Goal: Task Accomplishment & Management: Use online tool/utility

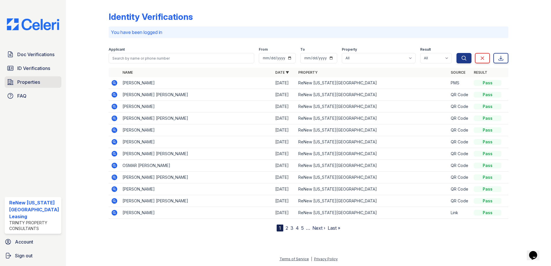
drag, startPoint x: 27, startPoint y: 84, endPoint x: 31, endPoint y: 83, distance: 3.7
click at [27, 84] on span "Properties" at bounding box center [28, 82] width 23 height 7
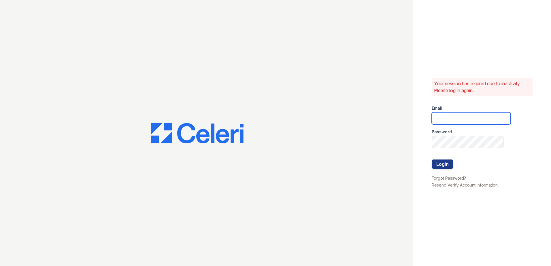
type input "renewvirginiabeach@trinity-pm.com"
click at [440, 163] on button "Login" at bounding box center [442, 164] width 22 height 9
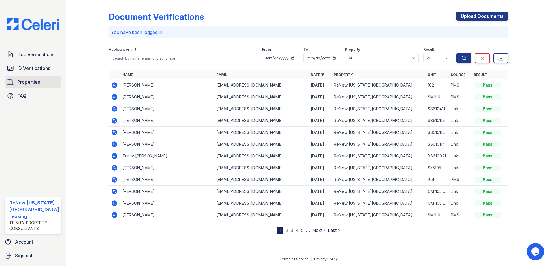
click at [23, 80] on span "Properties" at bounding box center [28, 82] width 23 height 7
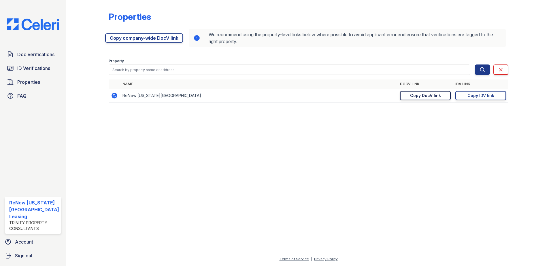
click at [427, 96] on div "Copy DocV link" at bounding box center [425, 96] width 31 height 6
click at [34, 55] on span "Doc Verifications" at bounding box center [35, 54] width 37 height 7
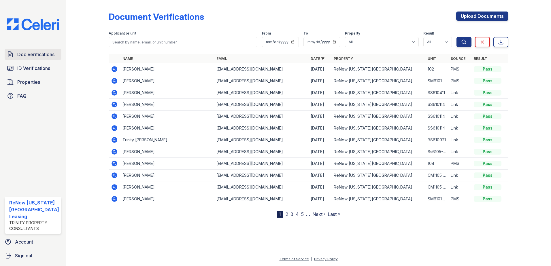
click at [28, 50] on link "Doc Verifications" at bounding box center [33, 55] width 57 height 12
click at [32, 52] on span "Doc Verifications" at bounding box center [35, 54] width 37 height 7
click at [33, 50] on link "Doc Verifications" at bounding box center [33, 55] width 57 height 12
click at [33, 54] on span "Doc Verifications" at bounding box center [35, 54] width 37 height 7
click at [36, 70] on span "ID Verifications" at bounding box center [33, 68] width 33 height 7
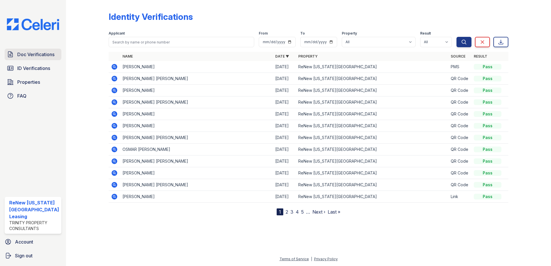
click at [30, 52] on span "Doc Verifications" at bounding box center [35, 54] width 37 height 7
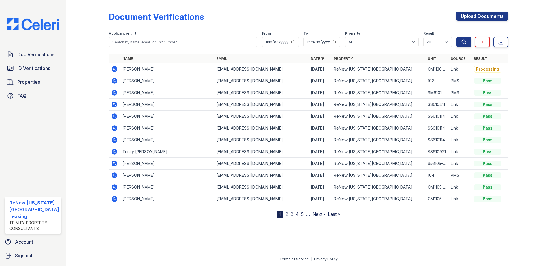
click at [114, 67] on icon at bounding box center [114, 69] width 6 height 6
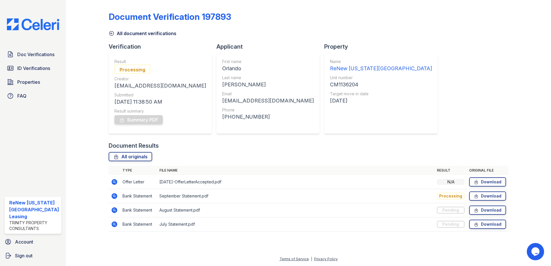
click at [113, 182] on icon at bounding box center [113, 181] width 1 height 1
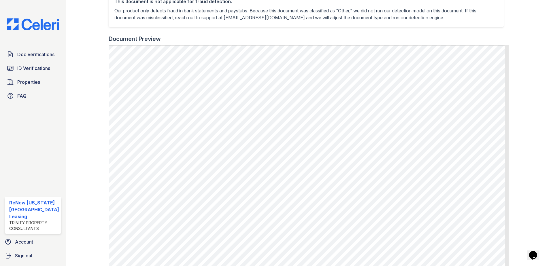
scroll to position [144, 0]
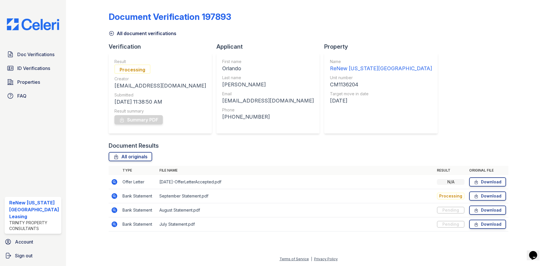
click at [114, 196] on icon at bounding box center [113, 195] width 1 height 1
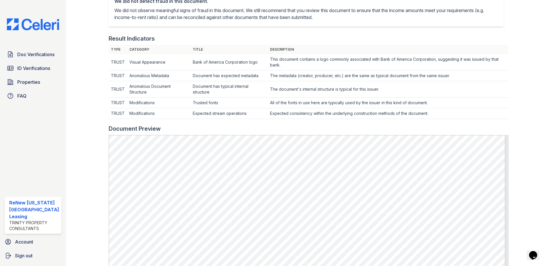
scroll to position [230, 0]
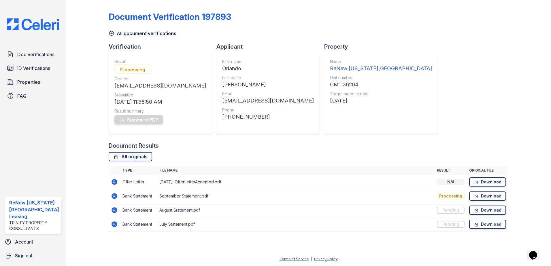
click at [114, 209] on icon at bounding box center [114, 210] width 7 height 7
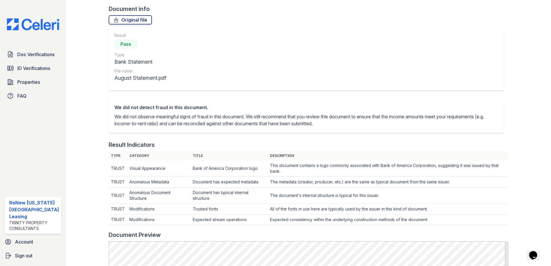
scroll to position [115, 0]
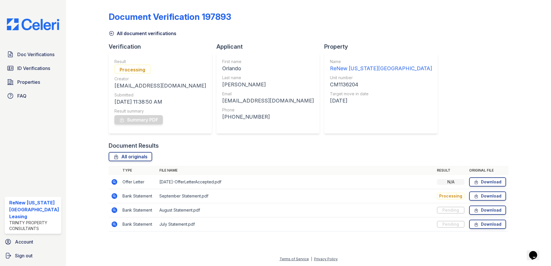
click at [111, 224] on icon at bounding box center [114, 224] width 6 height 6
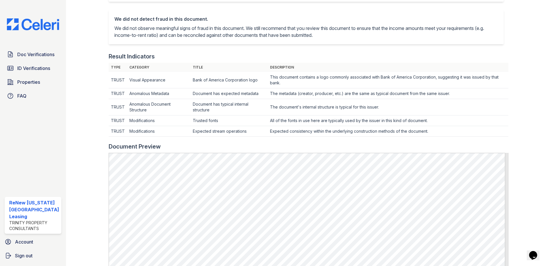
scroll to position [202, 0]
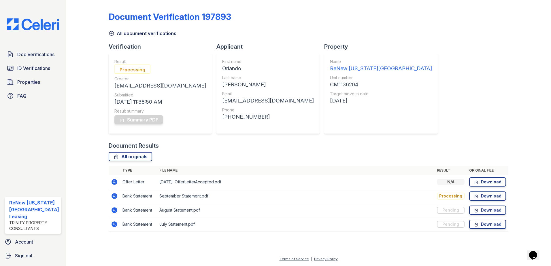
click at [93, 75] on div at bounding box center [91, 119] width 33 height 235
click at [30, 67] on span "ID Verifications" at bounding box center [33, 68] width 33 height 7
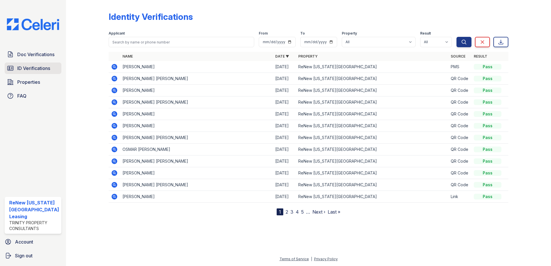
click at [29, 67] on span "ID Verifications" at bounding box center [33, 68] width 33 height 7
click at [29, 54] on span "Doc Verifications" at bounding box center [35, 54] width 37 height 7
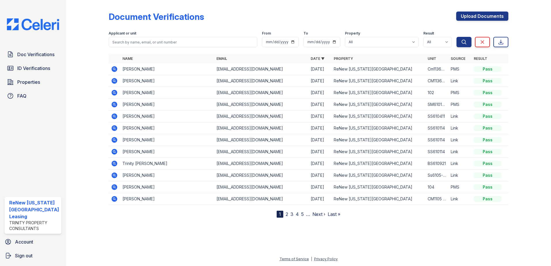
click at [113, 68] on icon at bounding box center [114, 69] width 7 height 7
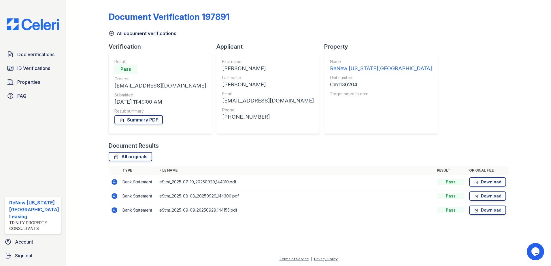
click at [113, 181] on icon at bounding box center [114, 182] width 7 height 7
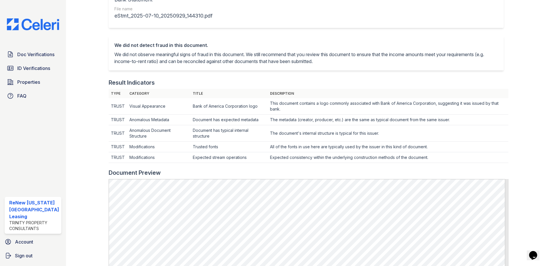
scroll to position [173, 0]
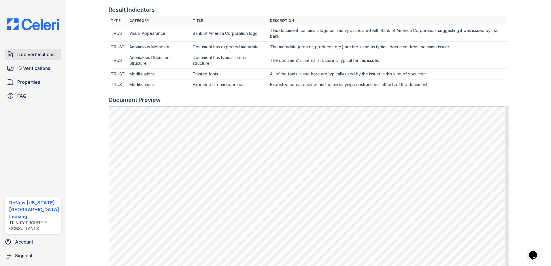
click at [29, 52] on span "Doc Verifications" at bounding box center [35, 54] width 37 height 7
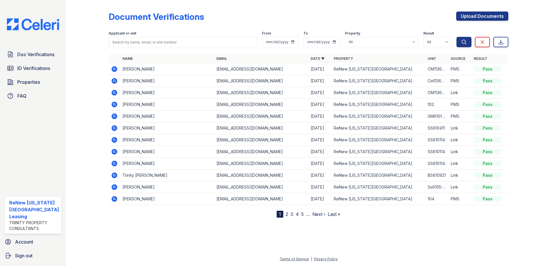
click at [115, 79] on icon at bounding box center [114, 81] width 6 height 6
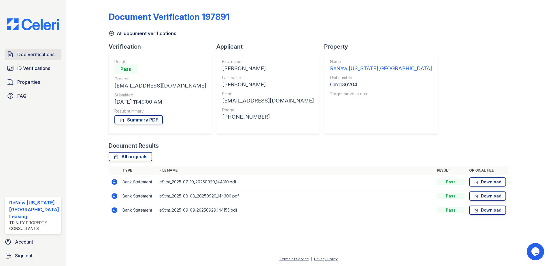
click at [30, 55] on span "Doc Verifications" at bounding box center [35, 54] width 37 height 7
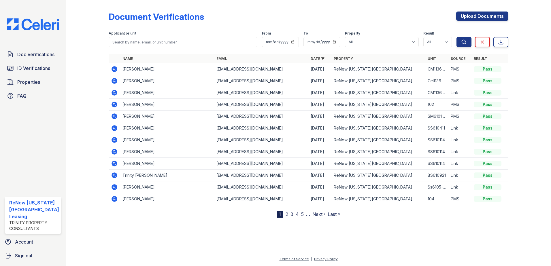
click at [113, 91] on icon at bounding box center [114, 93] width 6 height 6
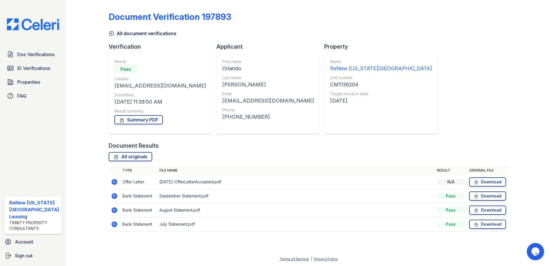
click at [112, 181] on icon at bounding box center [114, 182] width 6 height 6
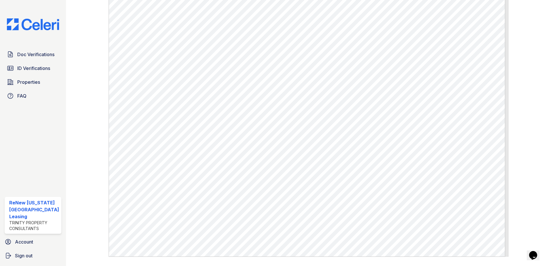
scroll to position [202, 0]
click at [34, 53] on span "Doc Verifications" at bounding box center [35, 54] width 37 height 7
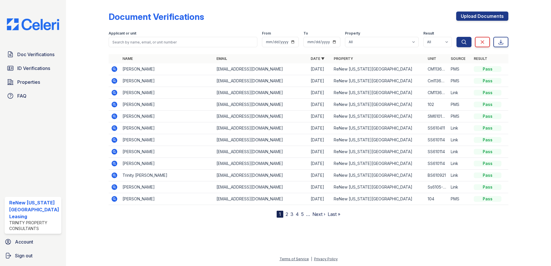
click at [113, 81] on icon at bounding box center [113, 80] width 1 height 1
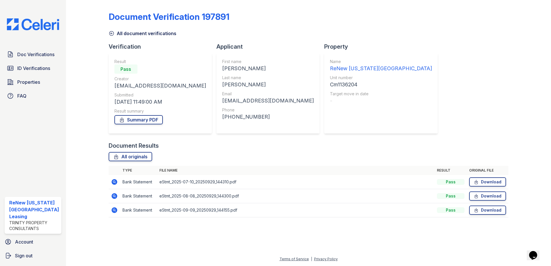
click at [111, 182] on icon at bounding box center [114, 182] width 7 height 7
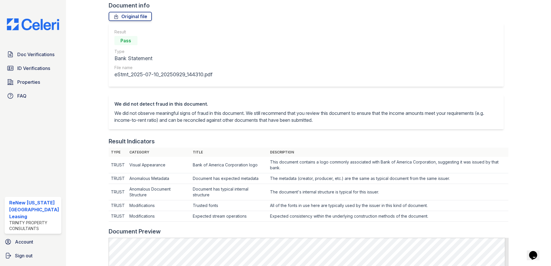
scroll to position [115, 0]
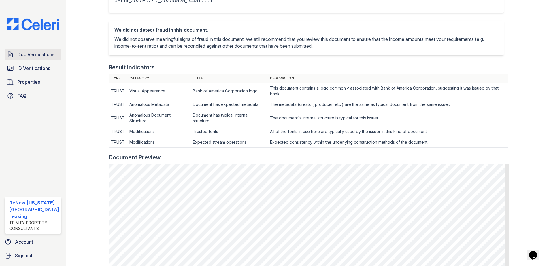
click at [31, 53] on span "Doc Verifications" at bounding box center [35, 54] width 37 height 7
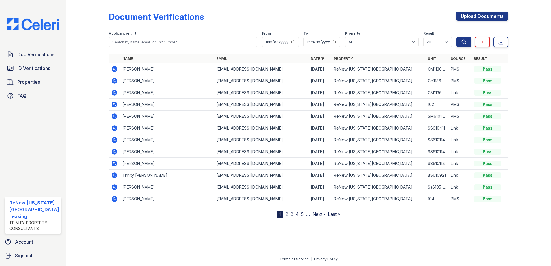
click at [114, 79] on icon at bounding box center [114, 81] width 6 height 6
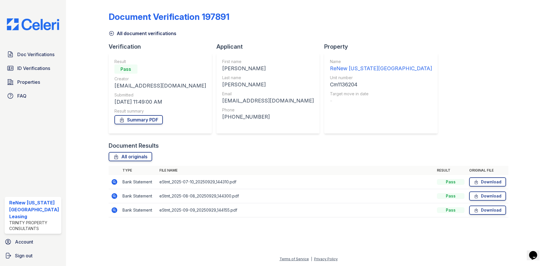
click at [114, 181] on icon at bounding box center [114, 182] width 7 height 7
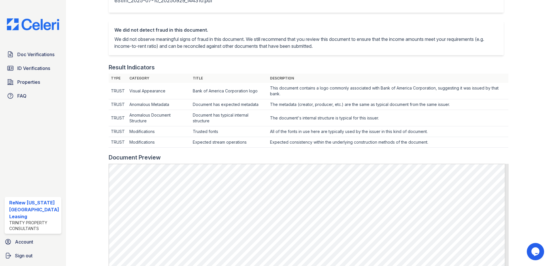
scroll to position [230, 0]
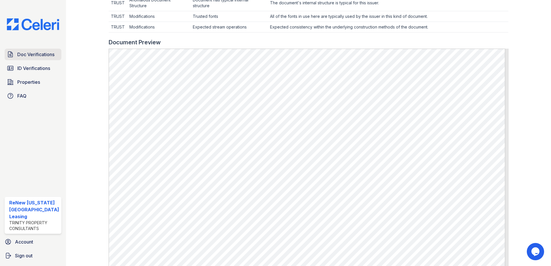
click at [35, 54] on span "Doc Verifications" at bounding box center [35, 54] width 37 height 7
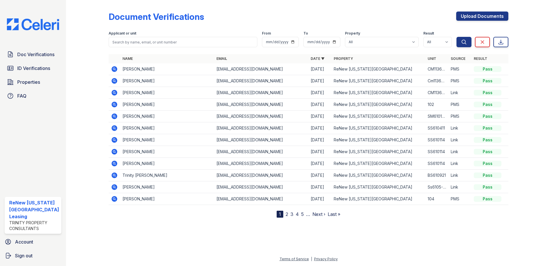
click at [112, 80] on icon at bounding box center [114, 81] width 6 height 6
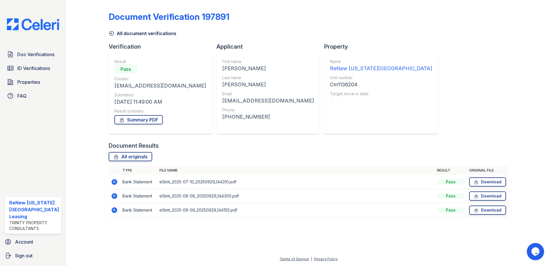
click at [114, 196] on icon at bounding box center [114, 196] width 7 height 7
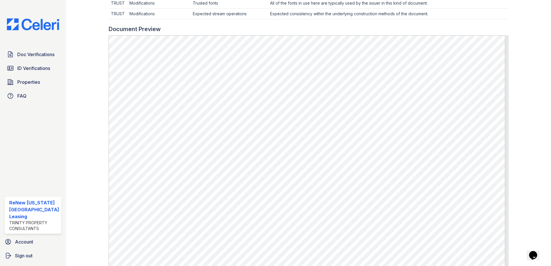
scroll to position [299, 0]
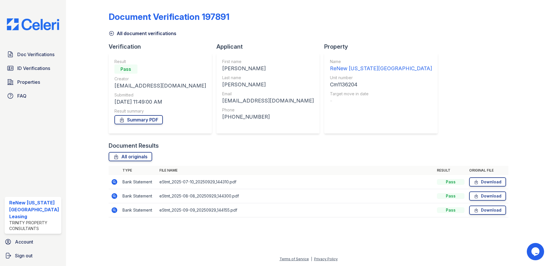
click at [111, 209] on icon at bounding box center [114, 210] width 6 height 6
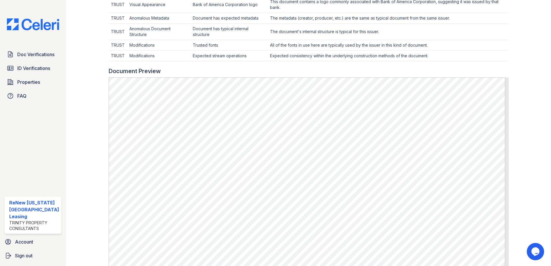
scroll to position [299, 0]
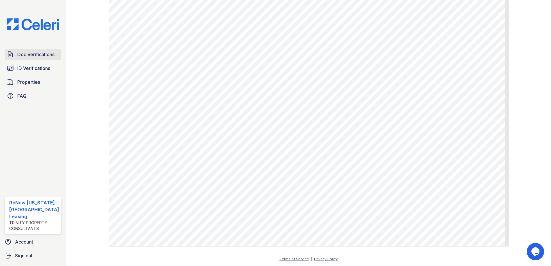
click at [28, 50] on link "Doc Verifications" at bounding box center [33, 55] width 57 height 12
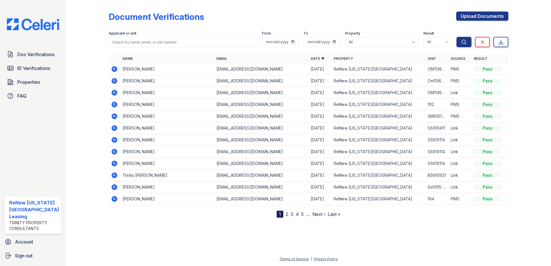
click at [114, 91] on icon at bounding box center [114, 93] width 6 height 6
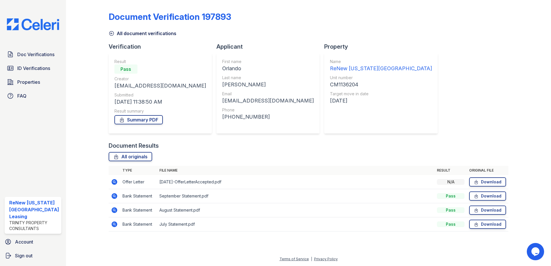
click at [113, 181] on icon at bounding box center [114, 182] width 7 height 7
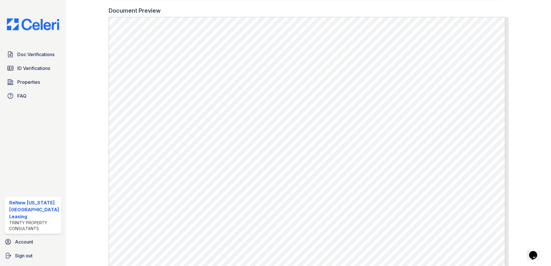
scroll to position [173, 0]
click at [25, 52] on span "Doc Verifications" at bounding box center [35, 54] width 37 height 7
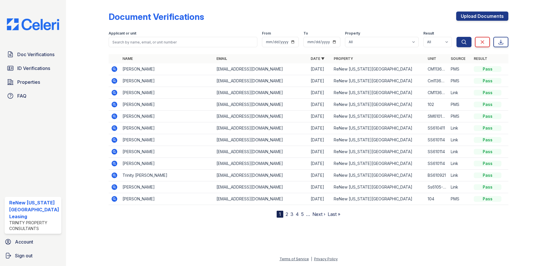
click at [113, 68] on icon at bounding box center [114, 69] width 7 height 7
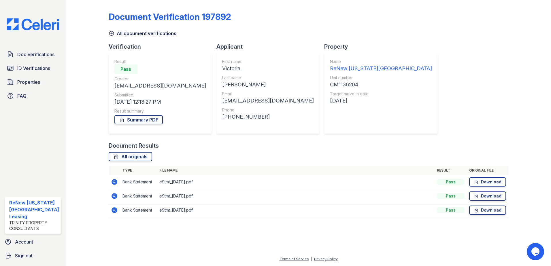
click at [114, 181] on icon at bounding box center [114, 182] width 7 height 7
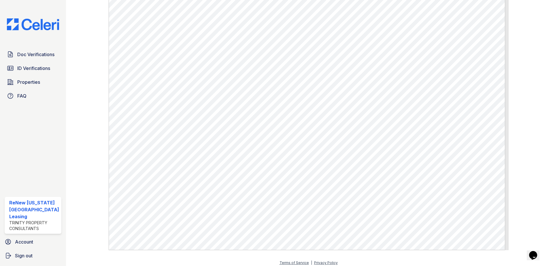
scroll to position [299, 0]
click at [35, 54] on span "Doc Verifications" at bounding box center [35, 54] width 37 height 7
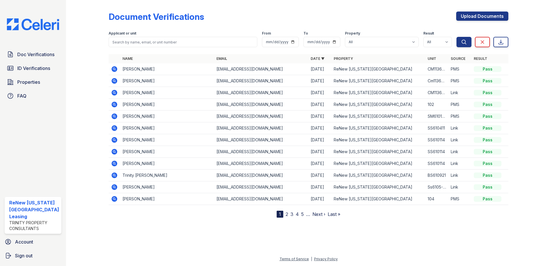
click at [91, 44] on div at bounding box center [91, 109] width 33 height 215
click at [37, 80] on span "Properties" at bounding box center [28, 82] width 23 height 7
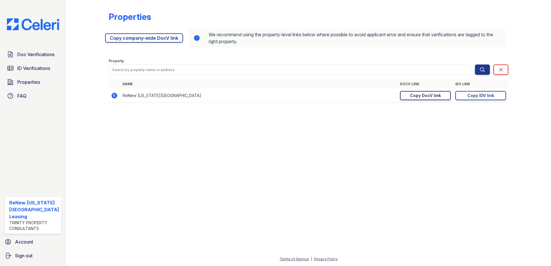
click at [435, 95] on div "Copy DocV link" at bounding box center [425, 96] width 31 height 6
drag, startPoint x: 419, startPoint y: 95, endPoint x: 415, endPoint y: 93, distance: 4.9
click at [419, 95] on div "Copy DocV link" at bounding box center [425, 96] width 31 height 6
click at [29, 67] on span "ID Verifications" at bounding box center [33, 68] width 33 height 7
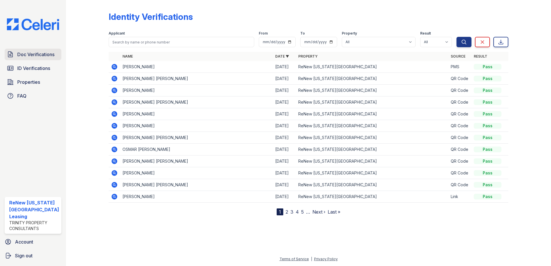
click at [29, 53] on span "Doc Verifications" at bounding box center [35, 54] width 37 height 7
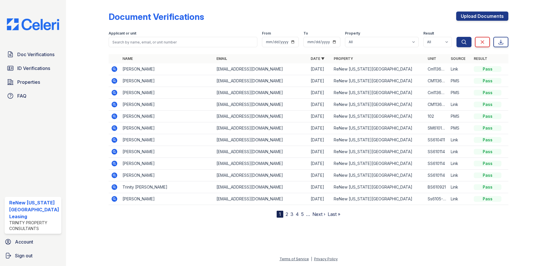
click at [83, 67] on div at bounding box center [91, 109] width 33 height 215
click at [114, 68] on icon at bounding box center [114, 69] width 7 height 7
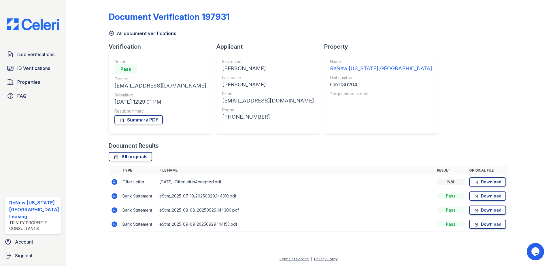
click at [113, 182] on icon at bounding box center [113, 181] width 1 height 1
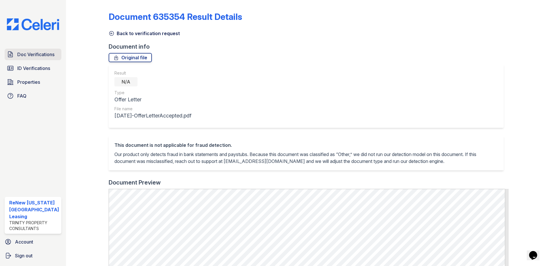
click at [33, 53] on span "Doc Verifications" at bounding box center [35, 54] width 37 height 7
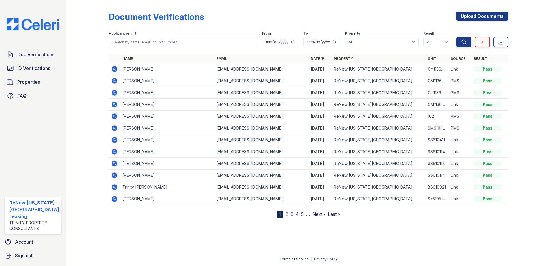
click at [90, 58] on div at bounding box center [91, 109] width 33 height 215
click at [117, 68] on icon at bounding box center [114, 69] width 7 height 7
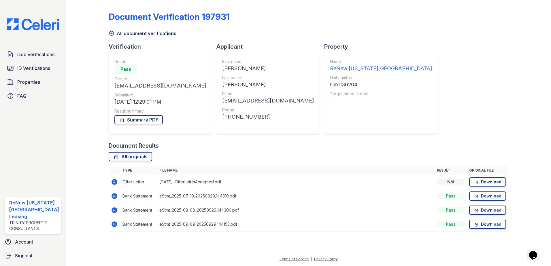
click at [115, 182] on icon at bounding box center [114, 182] width 6 height 6
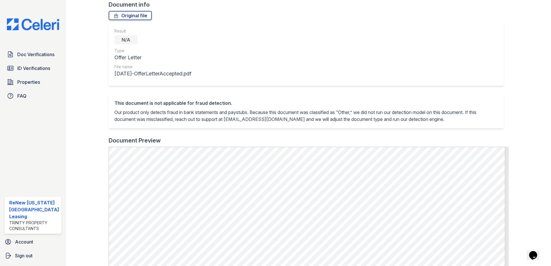
scroll to position [144, 0]
